Goal: Browse casually: Explore the website without a specific task or goal

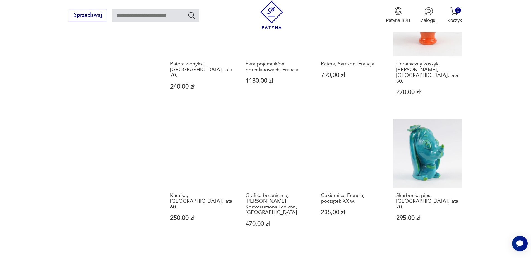
scroll to position [626, 0]
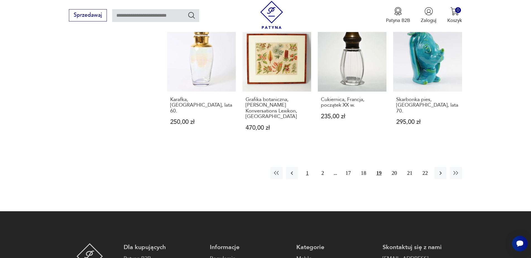
drag, startPoint x: 306, startPoint y: 144, endPoint x: 311, endPoint y: 146, distance: 4.9
click at [307, 167] on button "1" at bounding box center [307, 173] width 12 height 12
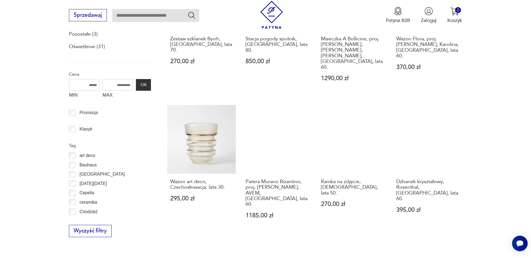
scroll to position [292, 0]
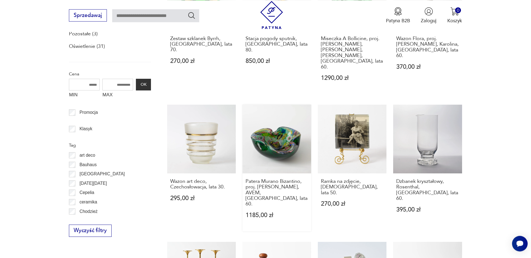
click at [272, 124] on link "Patera Murano Bizantino, proj. [PERSON_NAME], AVEM, [GEOGRAPHIC_DATA], lata 60.…" at bounding box center [276, 168] width 69 height 127
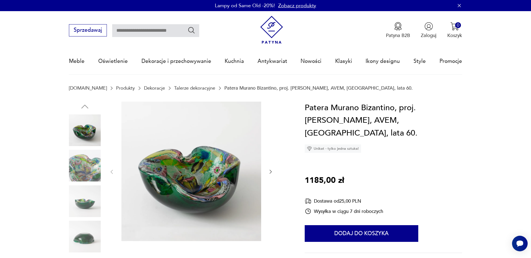
click at [204, 165] on img at bounding box center [191, 172] width 140 height 140
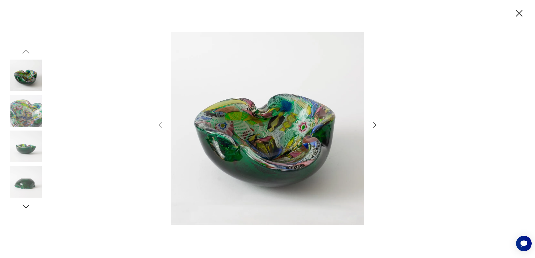
click at [375, 123] on icon "button" at bounding box center [375, 125] width 8 height 8
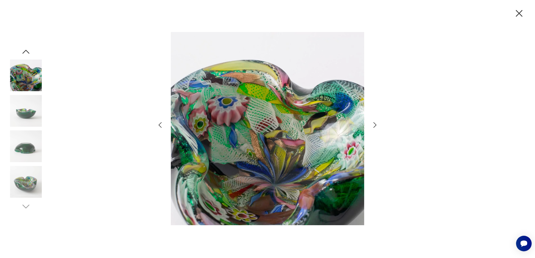
click at [375, 123] on icon "button" at bounding box center [375, 125] width 8 height 8
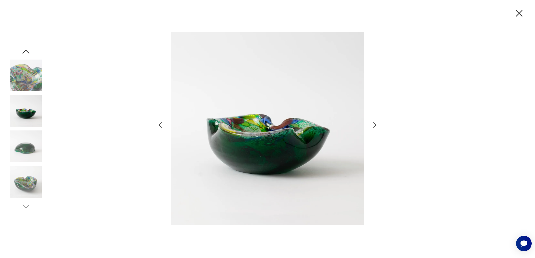
click at [375, 123] on icon "button" at bounding box center [375, 125] width 8 height 8
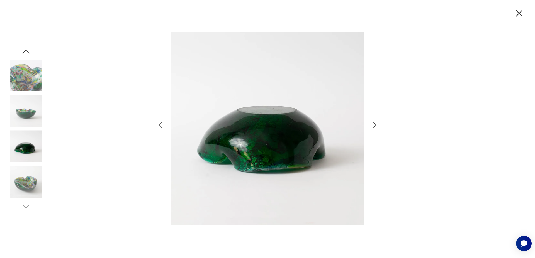
click at [375, 123] on icon "button" at bounding box center [375, 125] width 8 height 8
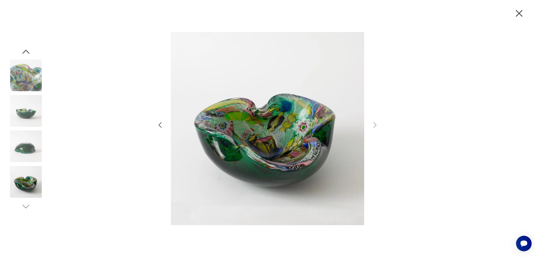
click at [520, 12] on icon "button" at bounding box center [520, 14] width 12 height 12
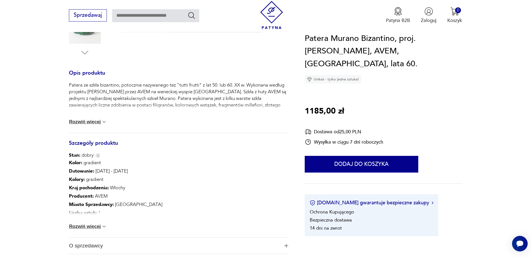
scroll to position [256, 0]
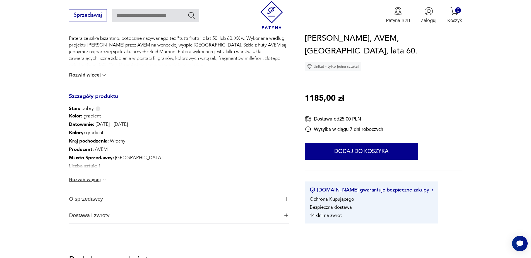
click at [107, 180] on img at bounding box center [104, 180] width 6 height 6
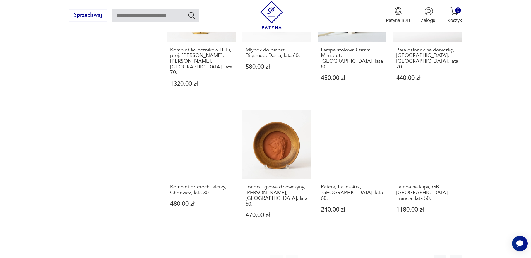
scroll to position [609, 0]
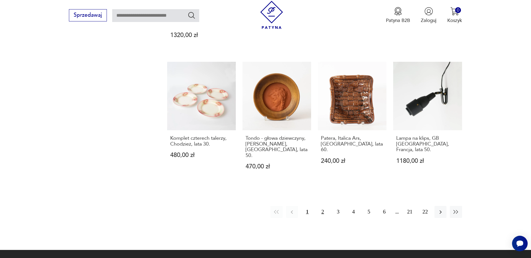
click at [324, 206] on button "2" at bounding box center [322, 212] width 12 height 12
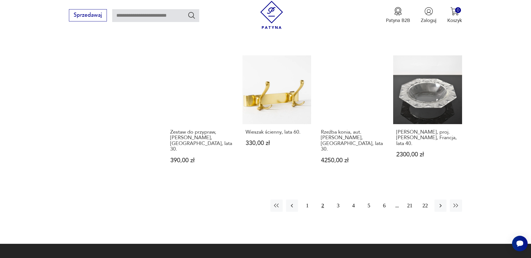
scroll to position [604, 0]
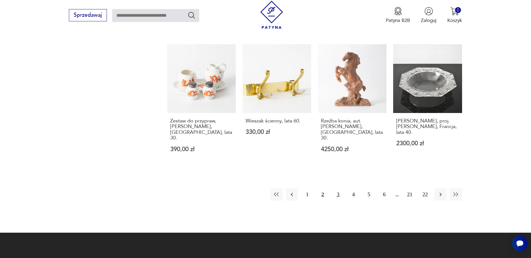
click at [337, 189] on button "3" at bounding box center [338, 195] width 12 height 12
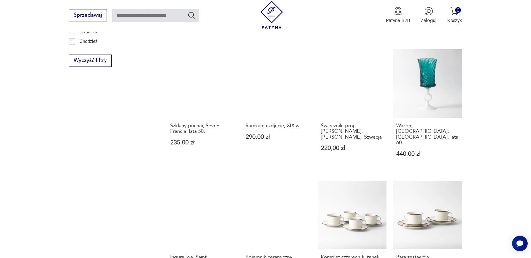
scroll to position [604, 0]
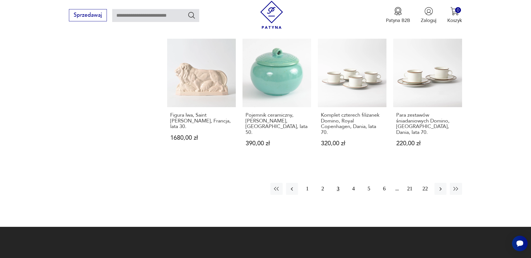
drag, startPoint x: 353, startPoint y: 167, endPoint x: 452, endPoint y: 142, distance: 102.2
click at [356, 183] on button "4" at bounding box center [353, 189] width 12 height 12
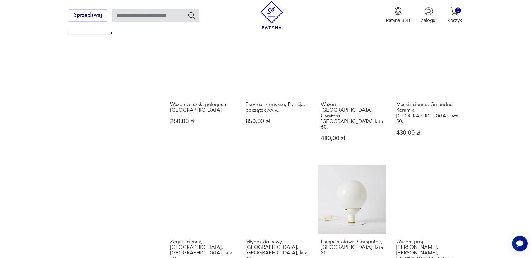
scroll to position [576, 0]
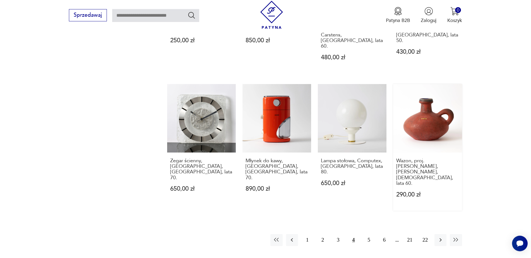
drag, startPoint x: 369, startPoint y: 195, endPoint x: 452, endPoint y: 145, distance: 97.4
click at [369, 234] on button "5" at bounding box center [369, 240] width 12 height 12
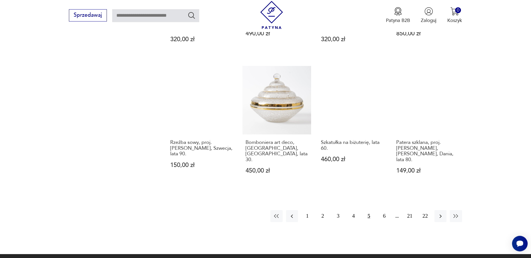
scroll to position [633, 0]
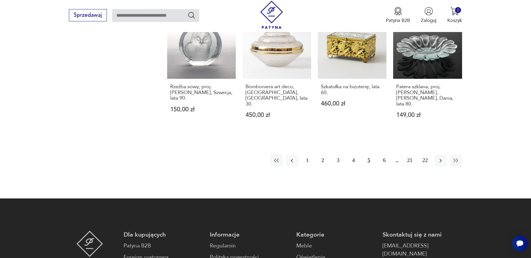
click at [384, 155] on button "6" at bounding box center [384, 161] width 12 height 12
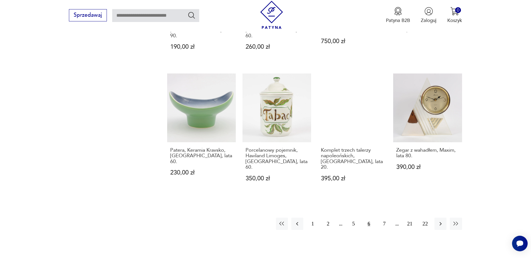
scroll to position [576, 0]
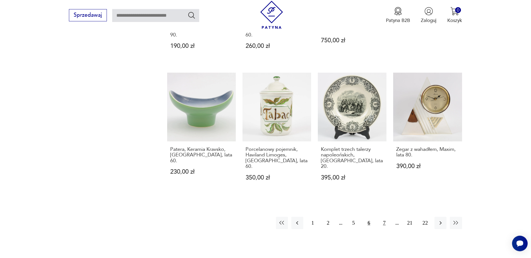
click at [384, 217] on button "7" at bounding box center [384, 223] width 12 height 12
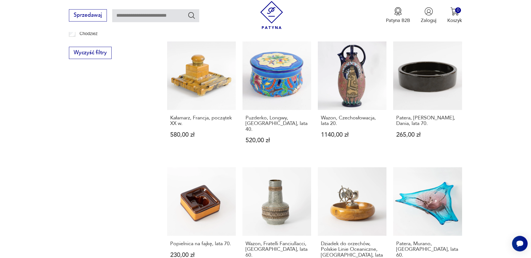
scroll to position [547, 0]
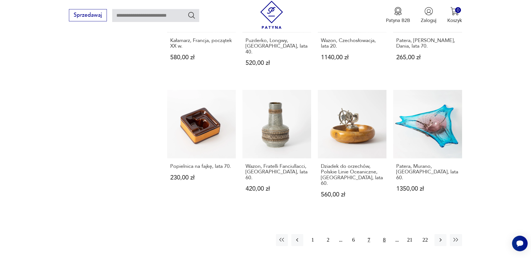
click at [385, 234] on button "8" at bounding box center [384, 240] width 12 height 12
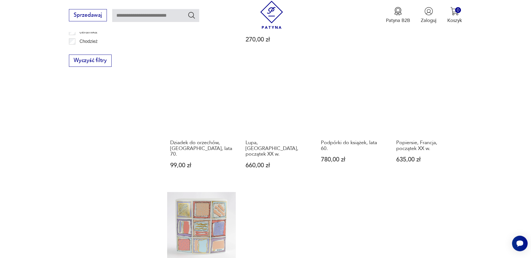
scroll to position [633, 0]
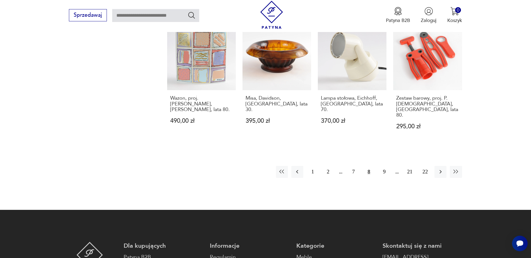
drag, startPoint x: 384, startPoint y: 131, endPoint x: 418, endPoint y: 124, distance: 34.6
click at [386, 166] on button "9" at bounding box center [384, 172] width 12 height 12
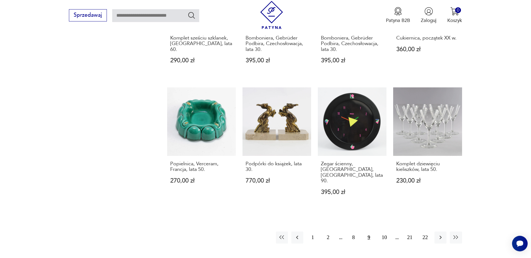
scroll to position [604, 0]
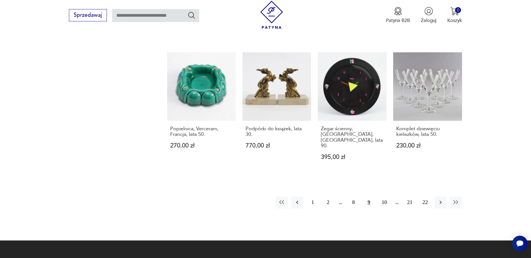
drag, startPoint x: 384, startPoint y: 168, endPoint x: 414, endPoint y: 152, distance: 33.8
click at [385, 197] on button "10" at bounding box center [384, 203] width 12 height 12
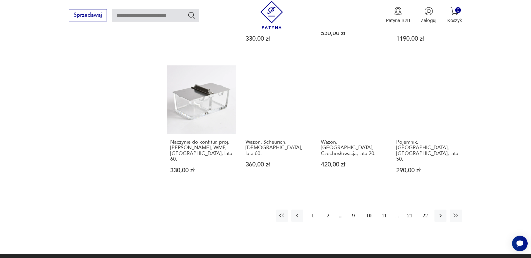
scroll to position [633, 0]
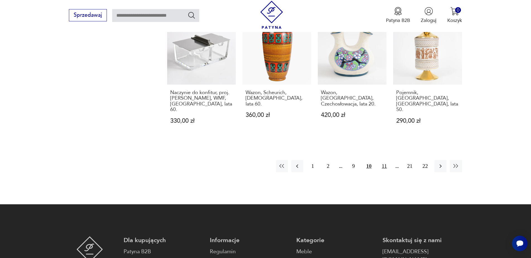
click at [383, 160] on button "11" at bounding box center [384, 166] width 12 height 12
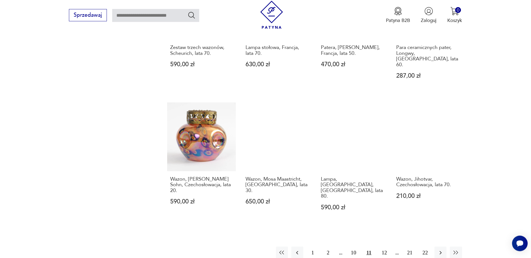
scroll to position [576, 0]
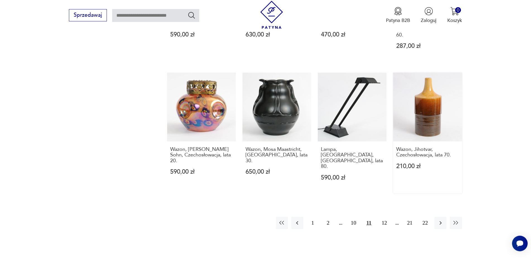
drag, startPoint x: 384, startPoint y: 189, endPoint x: 442, endPoint y: 154, distance: 67.7
click at [384, 217] on button "12" at bounding box center [384, 223] width 12 height 12
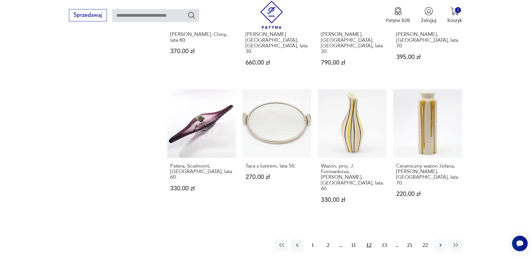
scroll to position [576, 0]
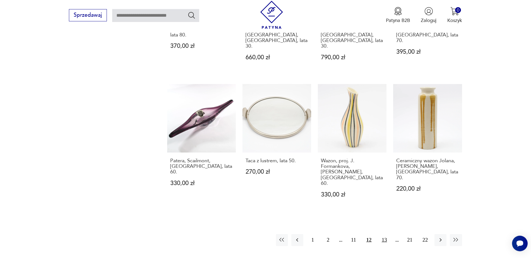
click at [384, 234] on button "13" at bounding box center [384, 240] width 12 height 12
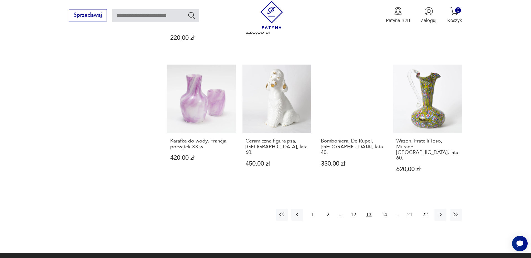
scroll to position [633, 0]
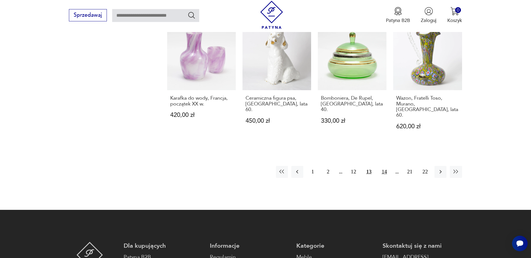
click at [386, 166] on button "14" at bounding box center [384, 172] width 12 height 12
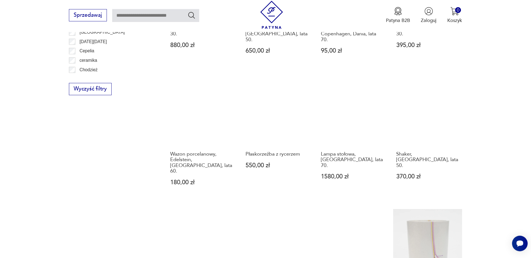
scroll to position [547, 0]
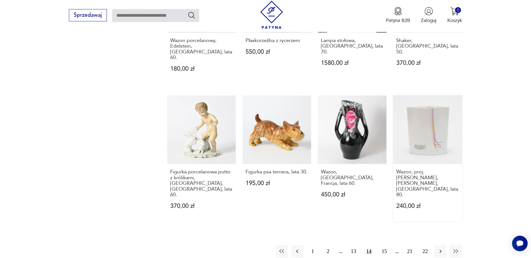
drag, startPoint x: 384, startPoint y: 217, endPoint x: 439, endPoint y: 184, distance: 63.5
click at [384, 246] on button "15" at bounding box center [384, 252] width 12 height 12
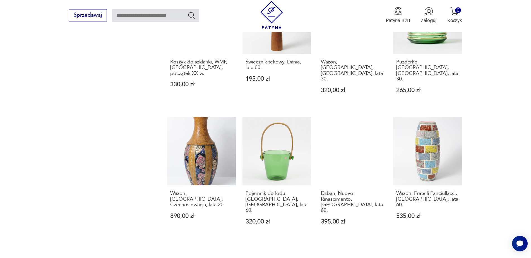
scroll to position [576, 0]
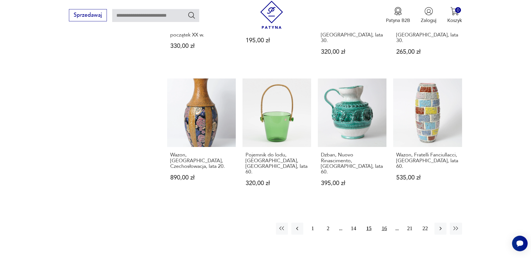
drag, startPoint x: 384, startPoint y: 188, endPoint x: 389, endPoint y: 187, distance: 5.5
click at [384, 223] on button "16" at bounding box center [384, 229] width 12 height 12
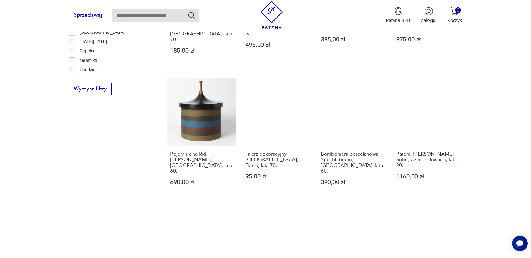
scroll to position [576, 0]
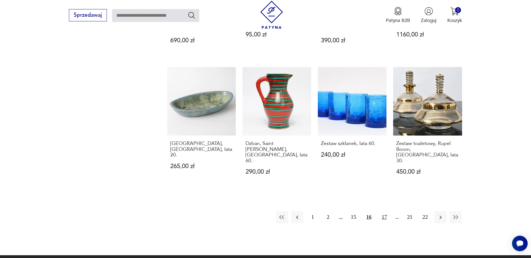
click at [385, 212] on button "17" at bounding box center [384, 218] width 12 height 12
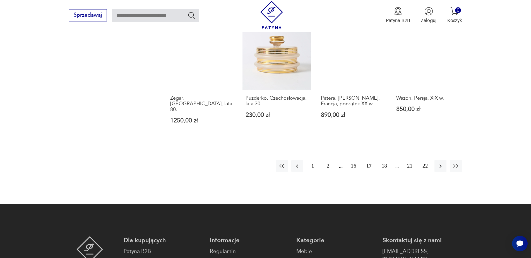
scroll to position [633, 0]
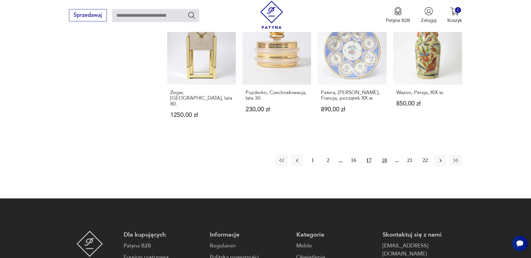
drag, startPoint x: 384, startPoint y: 130, endPoint x: 384, endPoint y: 133, distance: 2.8
click at [384, 155] on button "18" at bounding box center [384, 161] width 12 height 12
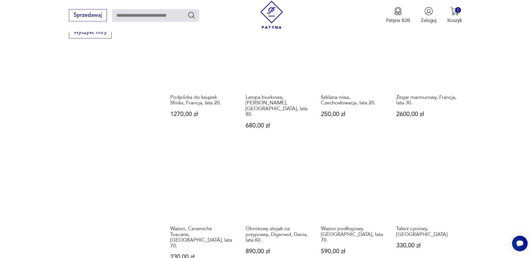
scroll to position [604, 0]
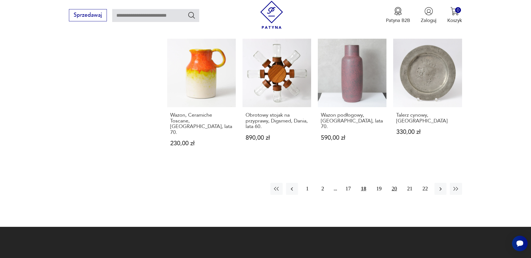
drag, startPoint x: 379, startPoint y: 159, endPoint x: 392, endPoint y: 157, distance: 12.7
click at [380, 183] on button "19" at bounding box center [379, 189] width 12 height 12
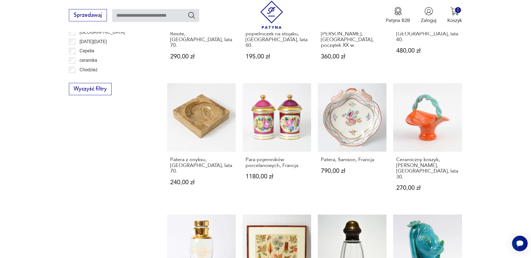
scroll to position [576, 0]
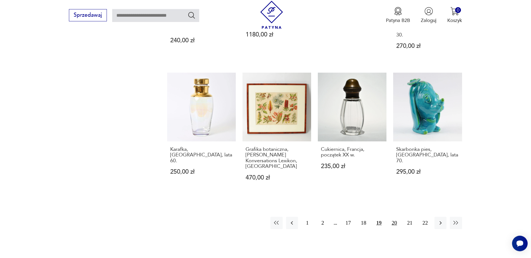
click at [395, 217] on button "20" at bounding box center [394, 223] width 12 height 12
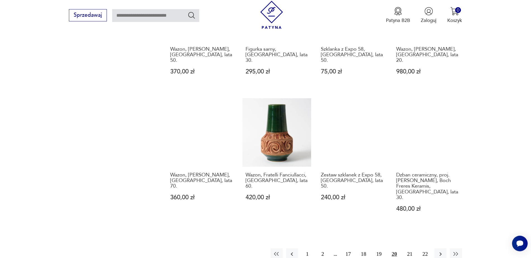
scroll to position [576, 0]
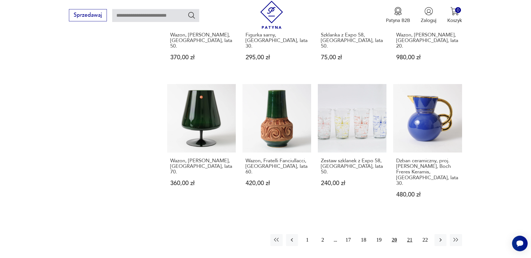
click at [410, 234] on button "21" at bounding box center [409, 240] width 12 height 12
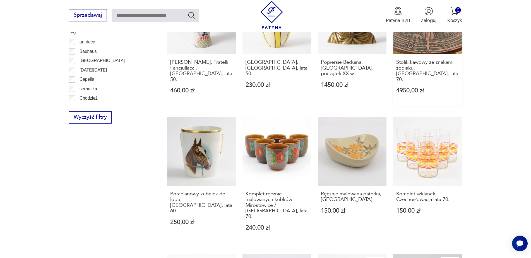
scroll to position [547, 0]
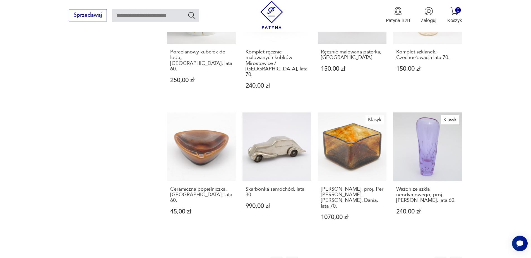
click at [424, 257] on button "22" at bounding box center [425, 263] width 12 height 12
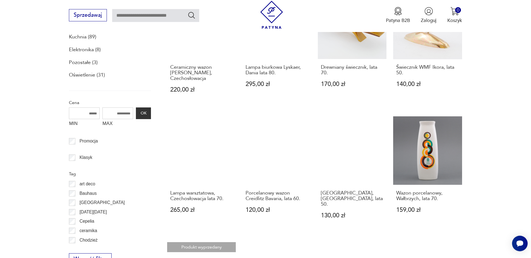
scroll to position [405, 0]
